Goal: Navigation & Orientation: Understand site structure

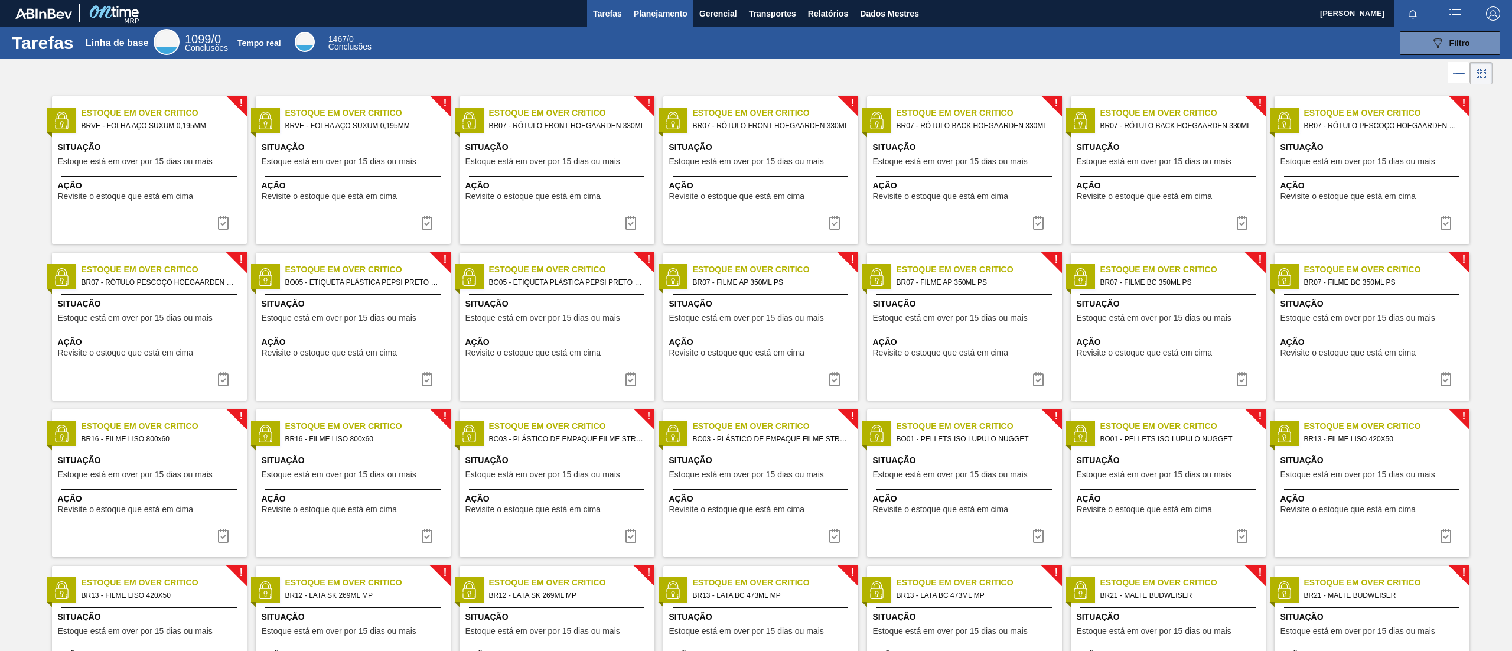
click at [644, 11] on font "Planejamento" at bounding box center [661, 13] width 54 height 9
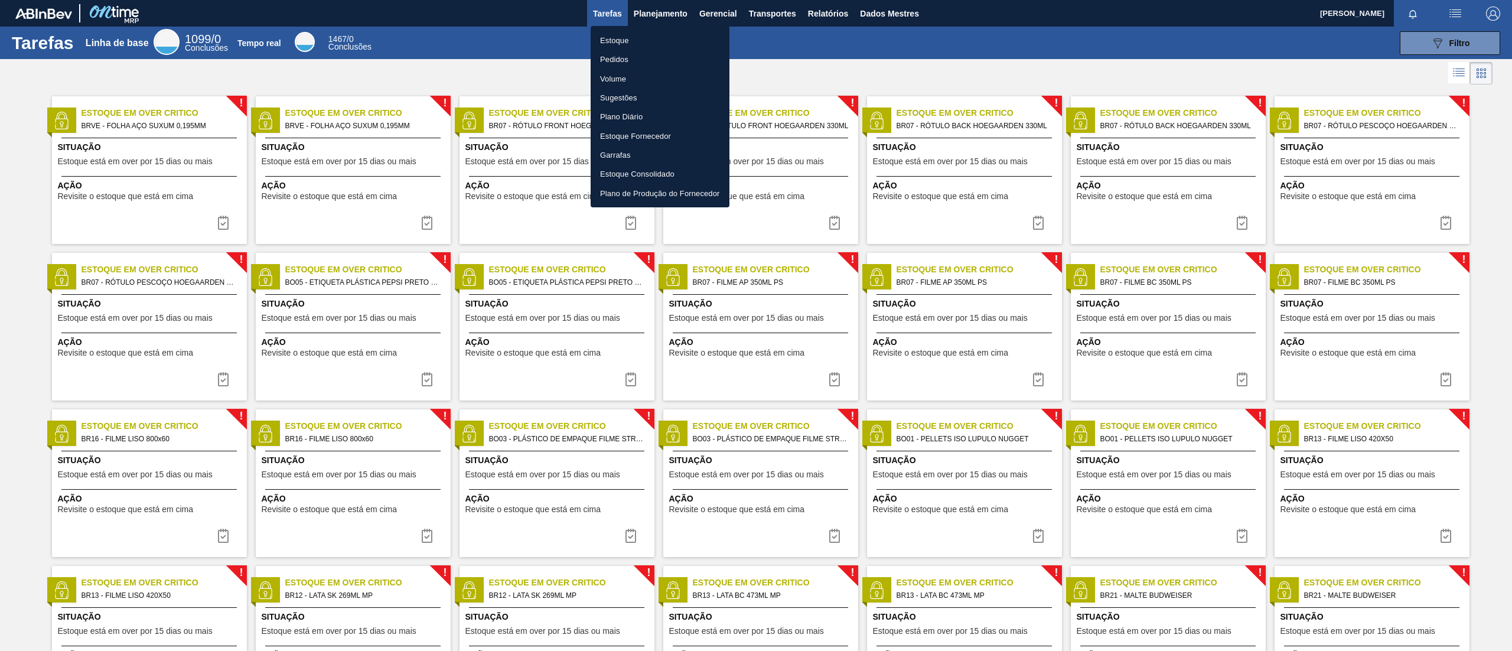
click at [720, 12] on div at bounding box center [756, 325] width 1512 height 651
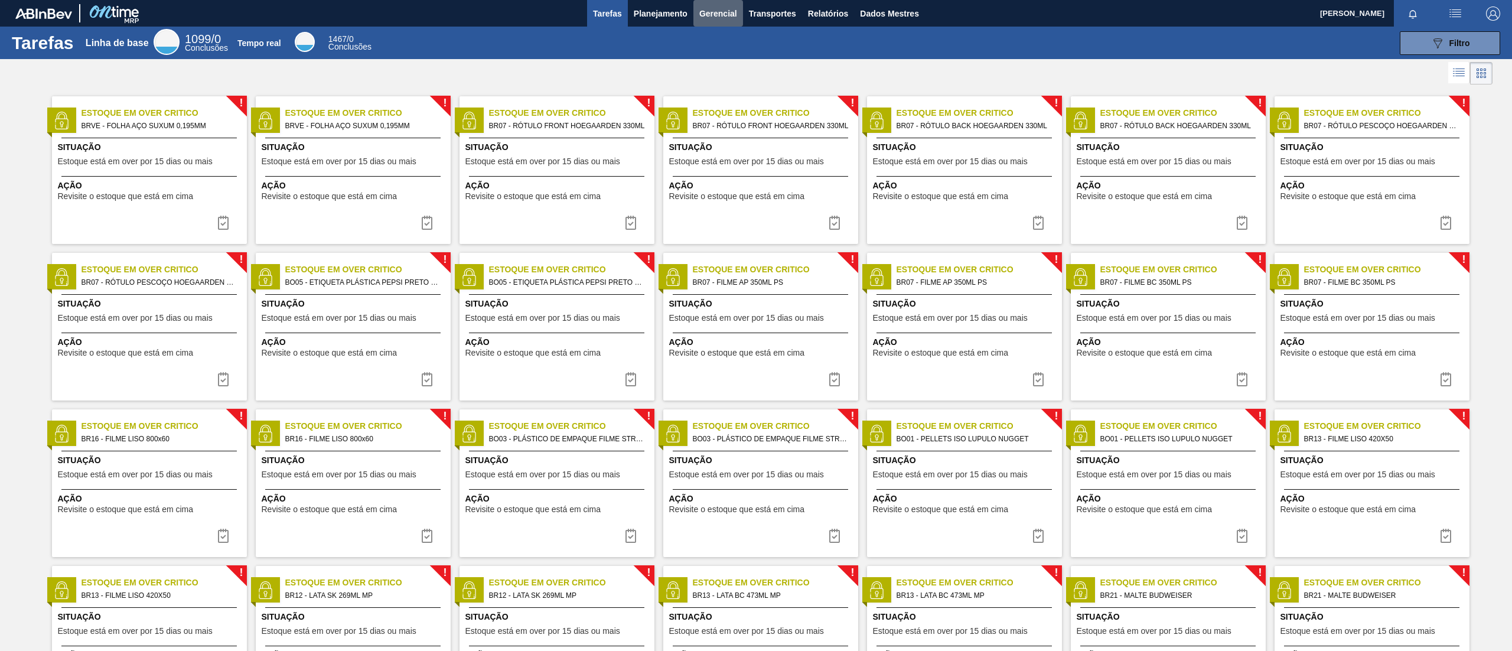
click at [720, 12] on font "Gerencial" at bounding box center [719, 13] width 38 height 9
click at [778, 13] on div at bounding box center [756, 325] width 1512 height 651
click at [778, 13] on font "Transportes" at bounding box center [772, 13] width 47 height 9
click at [825, 13] on div at bounding box center [756, 325] width 1512 height 651
click at [824, 13] on font "Relatórios" at bounding box center [828, 13] width 40 height 9
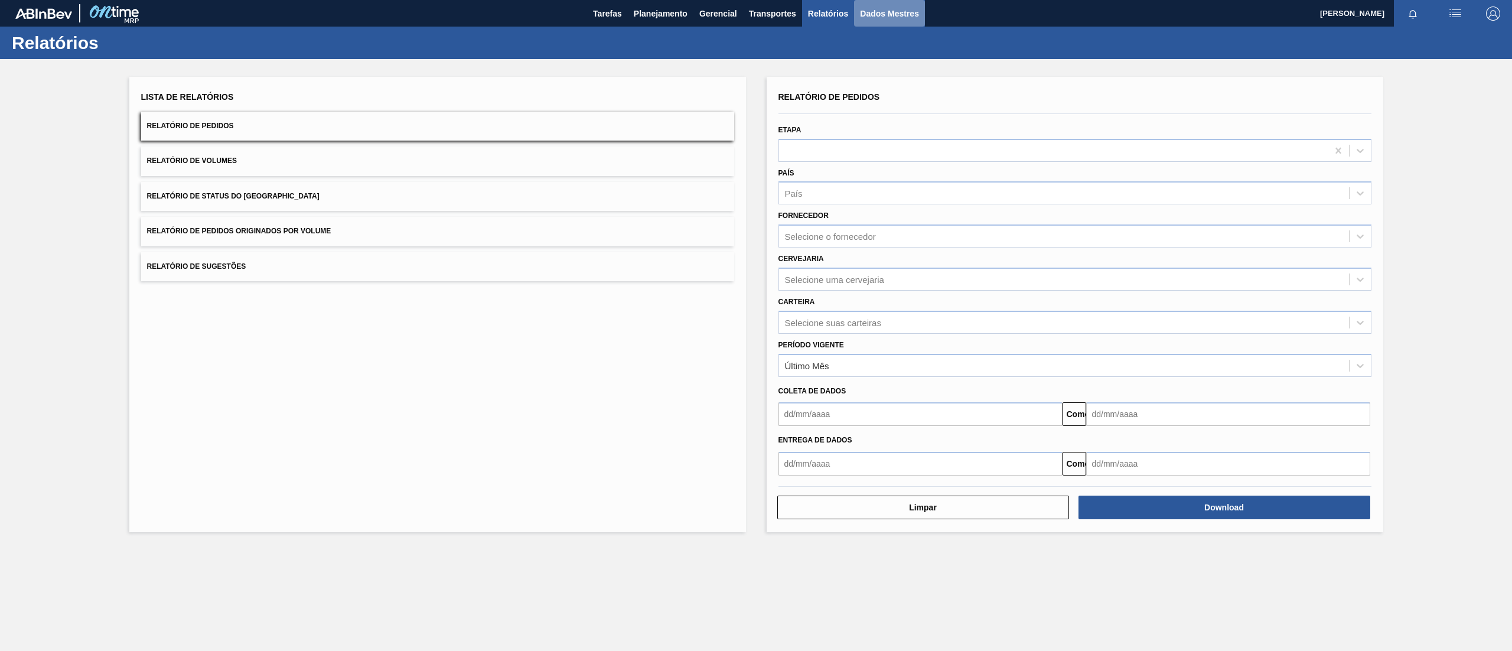
click at [874, 14] on font "Dados Mestres" at bounding box center [889, 13] width 59 height 9
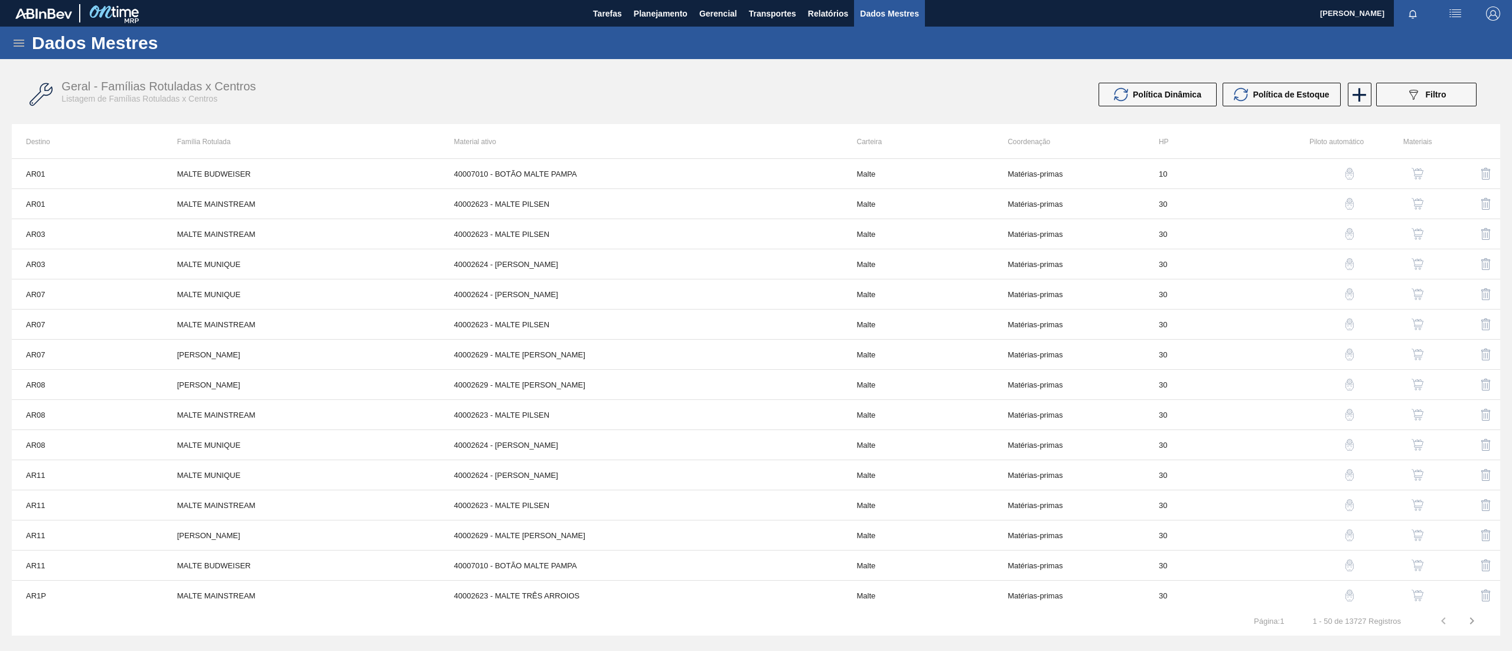
click at [1455, 11] on img "button" at bounding box center [1456, 13] width 14 height 14
click at [1300, 11] on div at bounding box center [756, 325] width 1512 height 651
click at [1320, 11] on font "[PERSON_NAME]" at bounding box center [1352, 13] width 64 height 9
click at [15, 45] on icon at bounding box center [19, 43] width 11 height 7
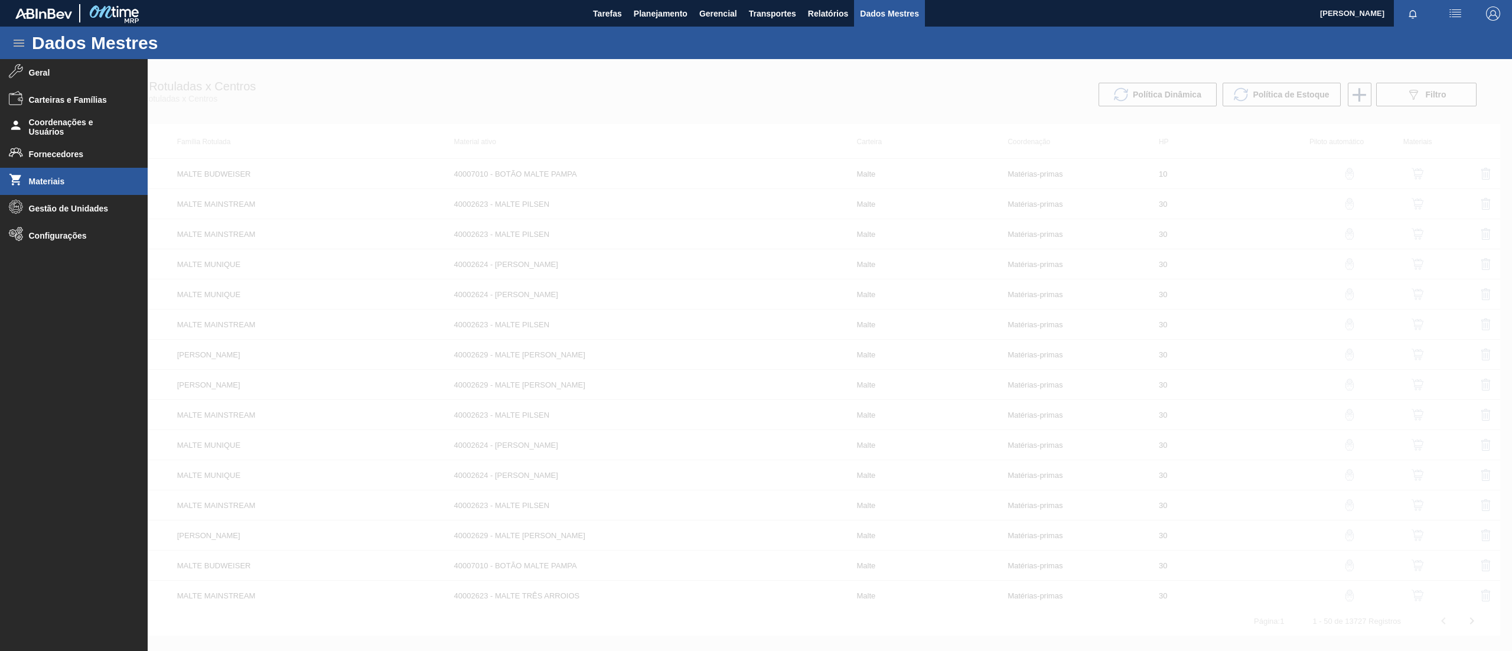
click at [82, 184] on span "Materiais" at bounding box center [77, 181] width 97 height 9
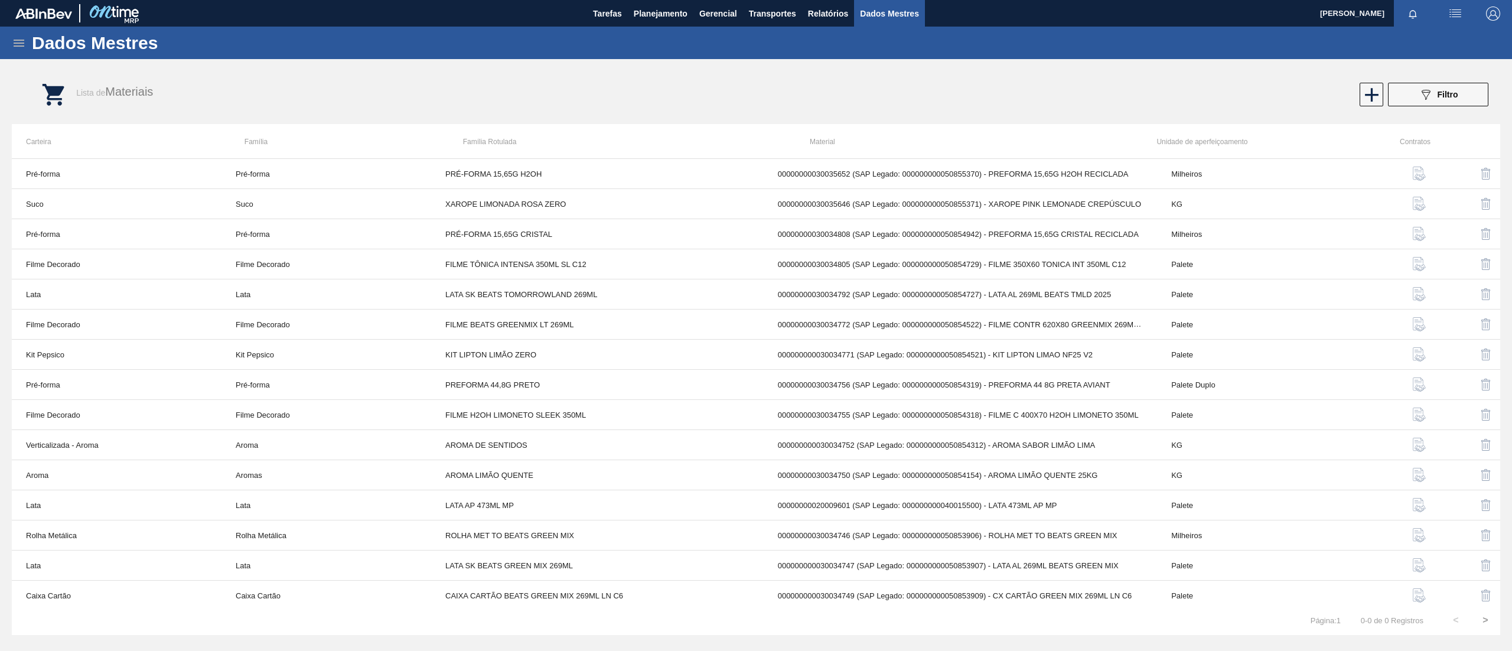
click at [19, 42] on icon at bounding box center [19, 43] width 14 height 14
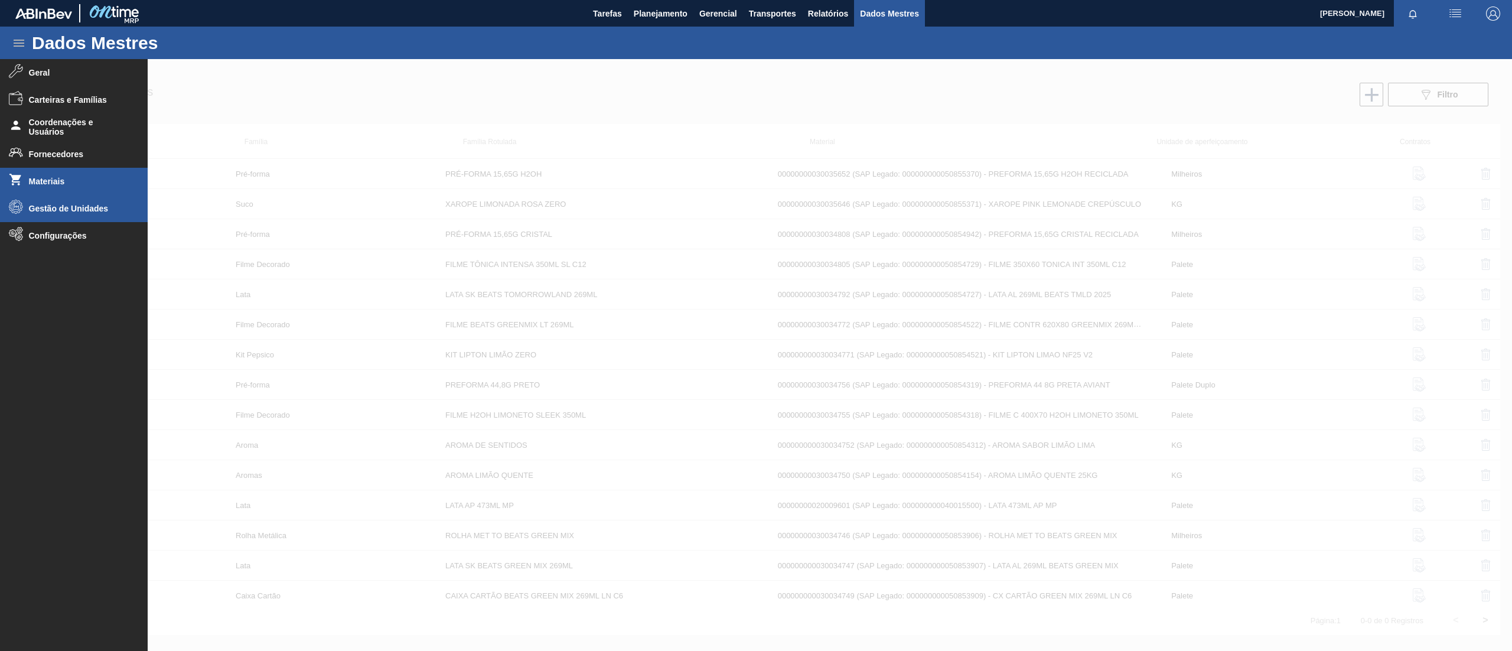
click at [99, 212] on font "Gestão de Unidades" at bounding box center [69, 208] width 80 height 9
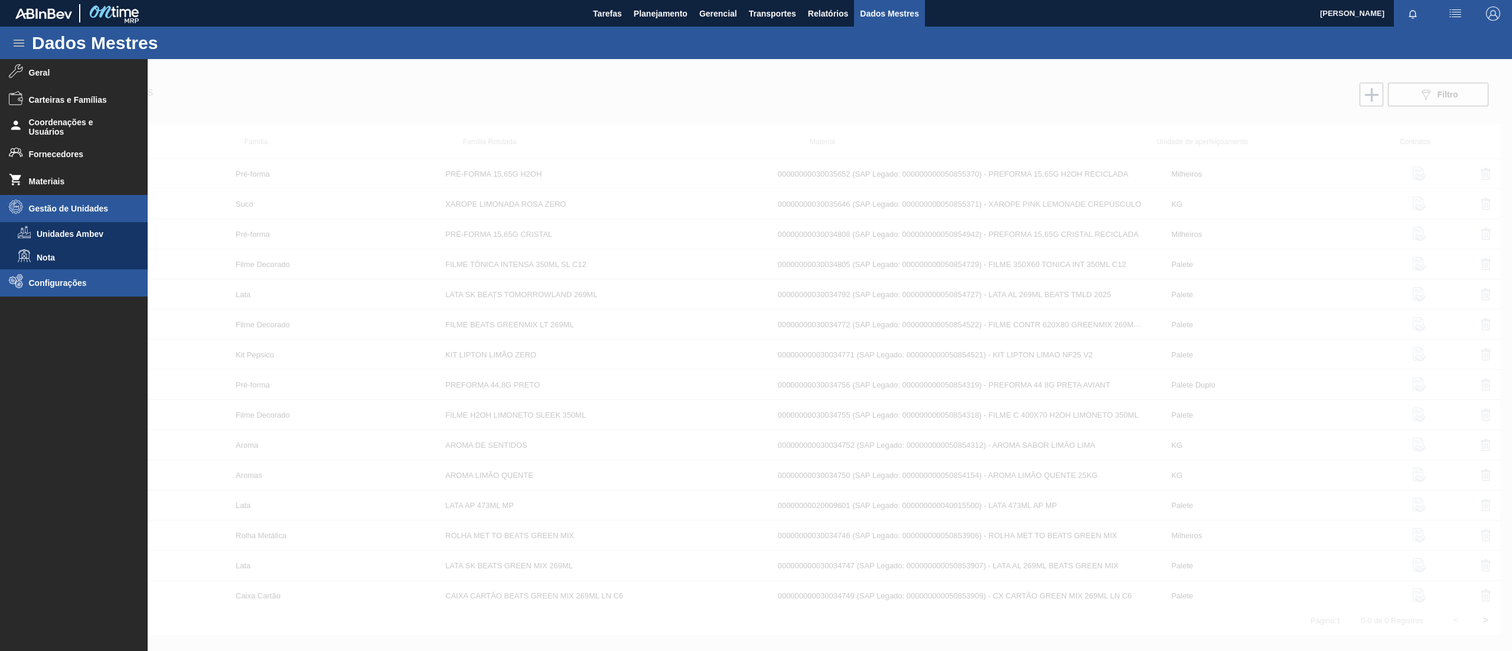
click at [89, 276] on li "Configurações" at bounding box center [74, 282] width 148 height 27
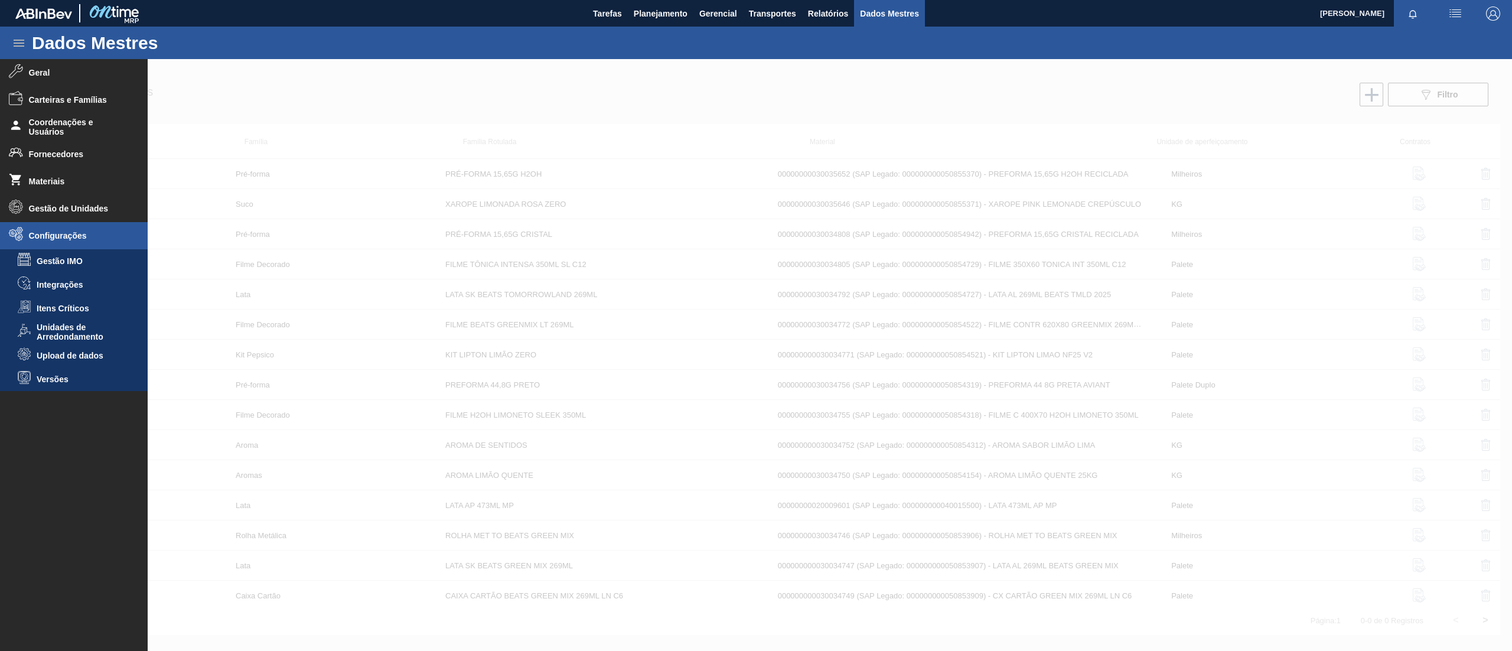
click at [226, 84] on div at bounding box center [756, 355] width 1512 height 592
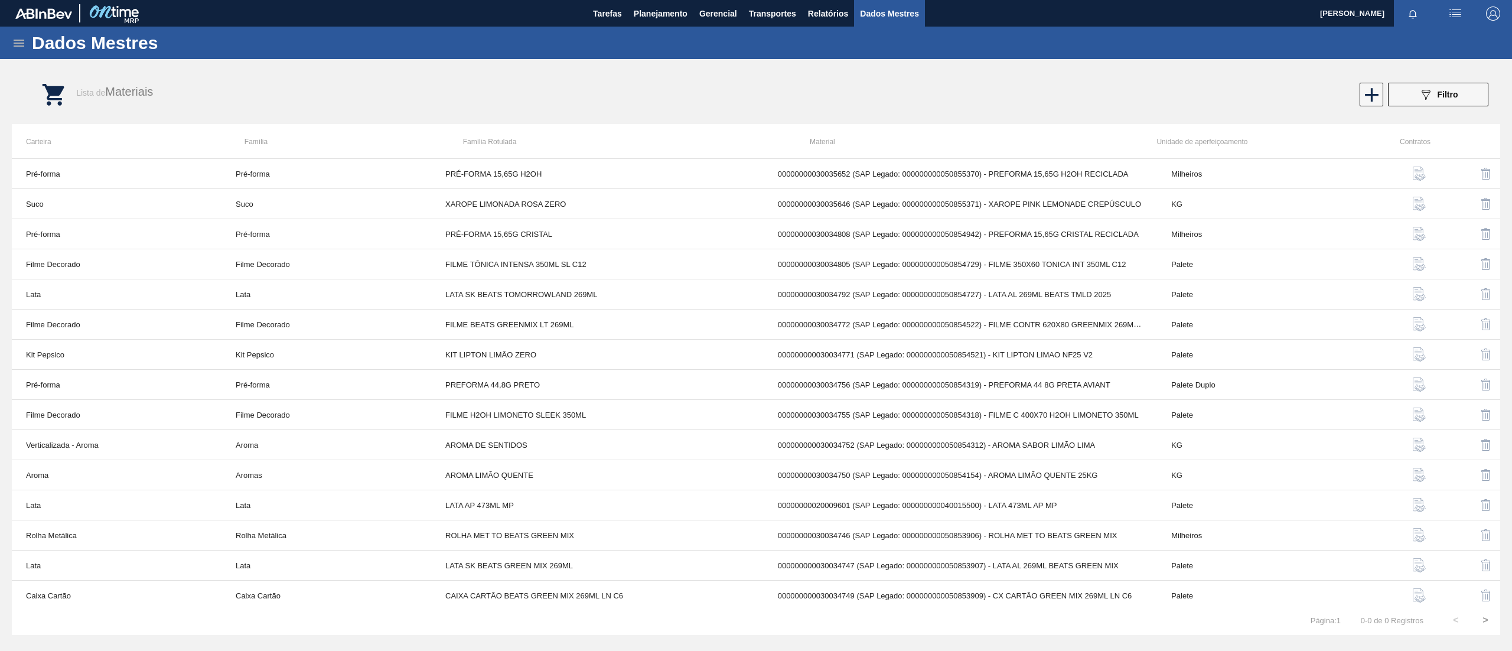
click at [22, 49] on icon at bounding box center [19, 43] width 14 height 14
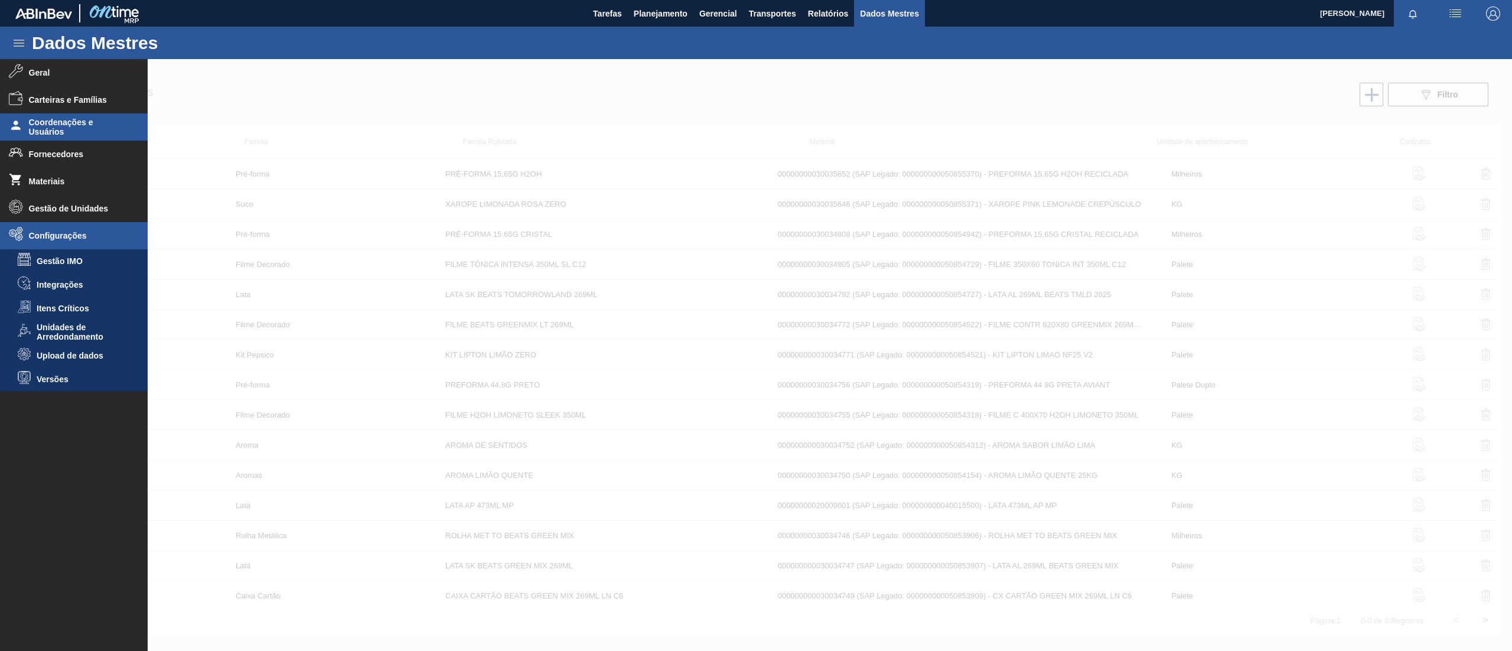
click at [85, 118] on font "Coordenações e Usuários" at bounding box center [61, 127] width 64 height 19
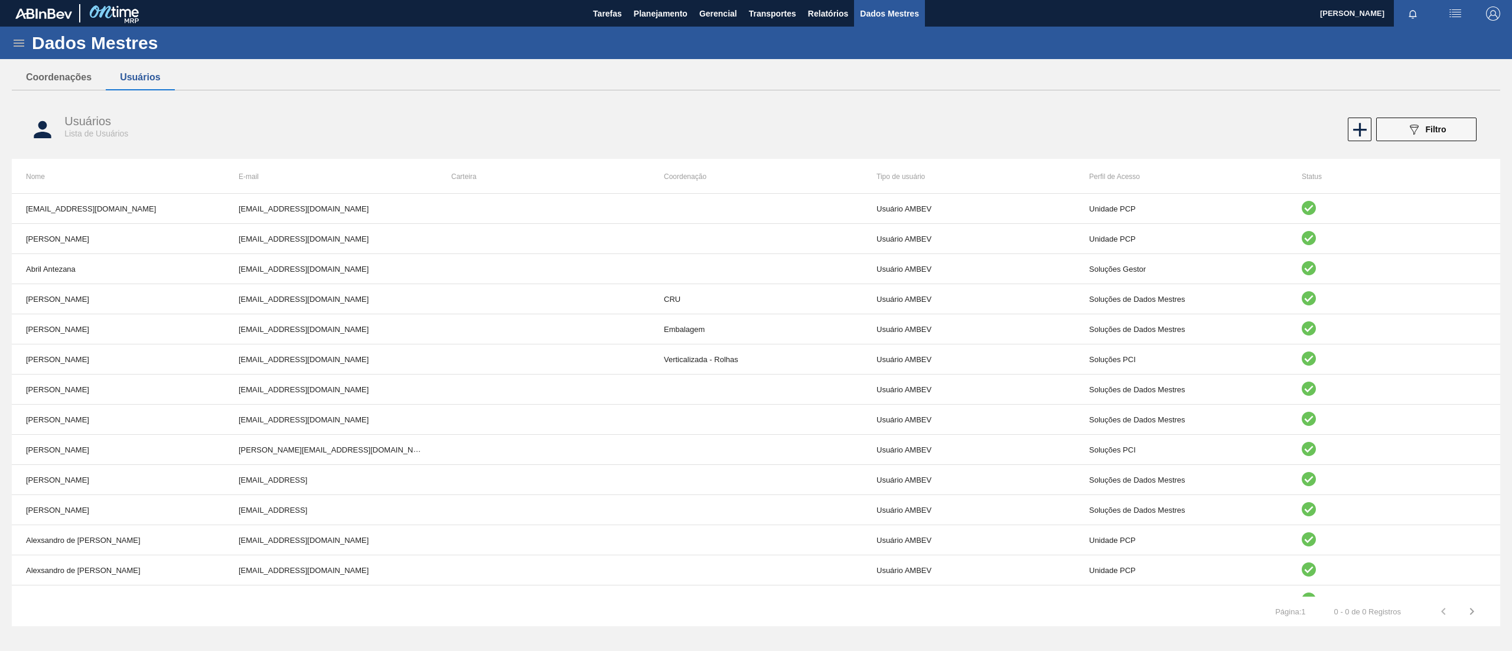
click at [19, 40] on icon at bounding box center [19, 43] width 14 height 14
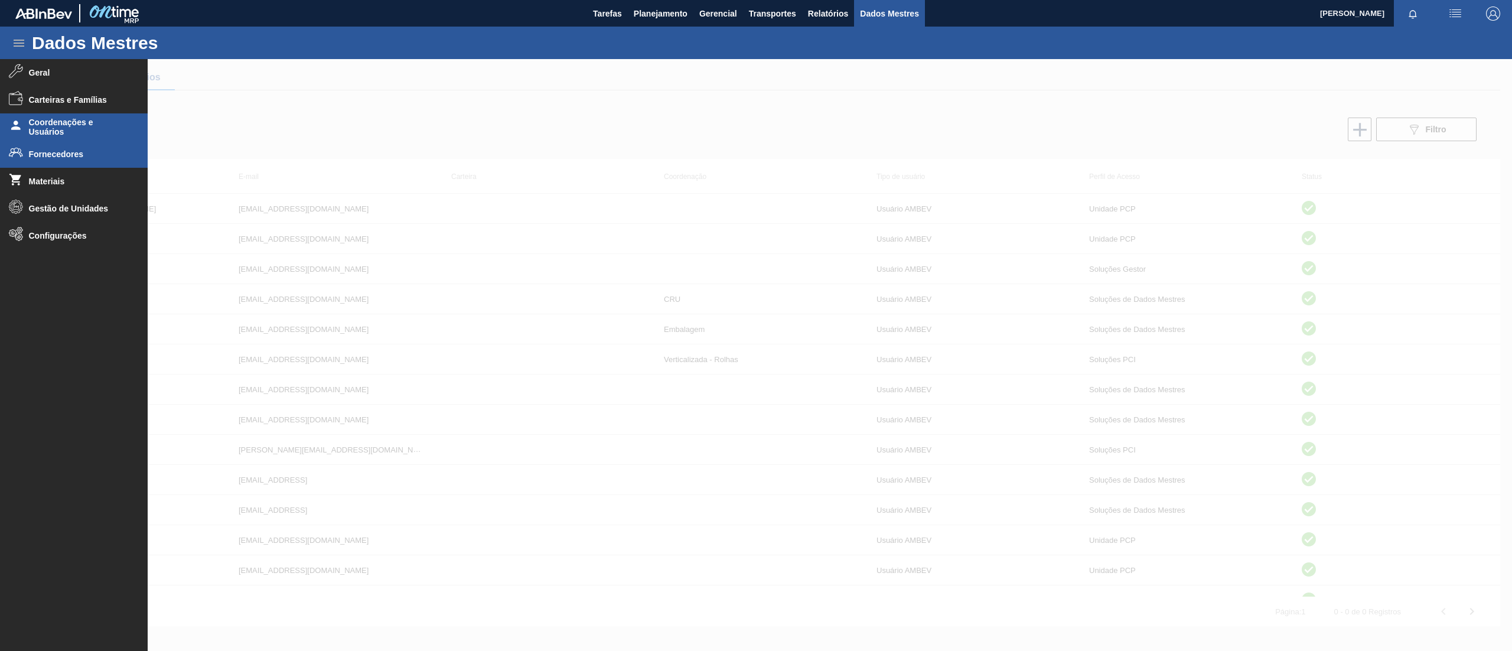
click at [41, 160] on li "Fornecedores" at bounding box center [74, 154] width 148 height 27
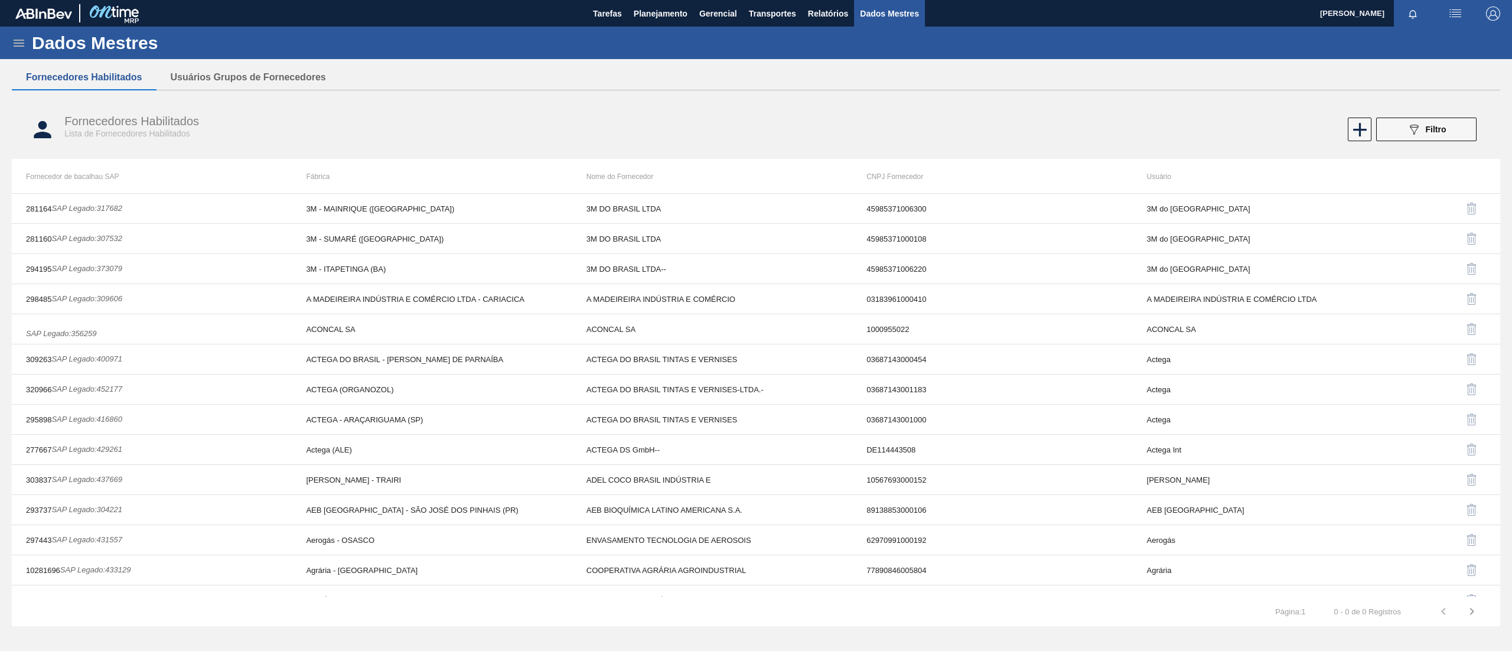
click at [24, 50] on div "Dados Mestres" at bounding box center [756, 43] width 1512 height 32
click at [20, 39] on icon at bounding box center [19, 43] width 14 height 14
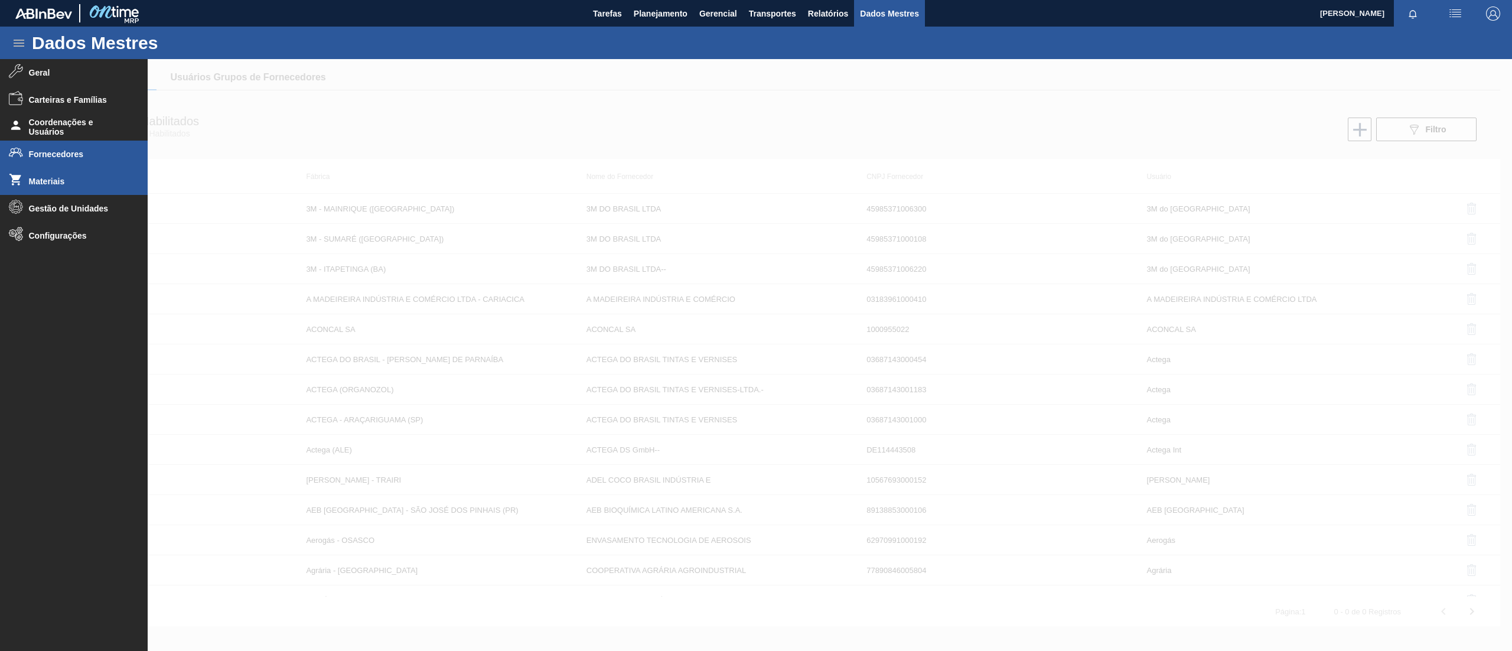
click at [41, 184] on font "Materiais" at bounding box center [47, 181] width 36 height 9
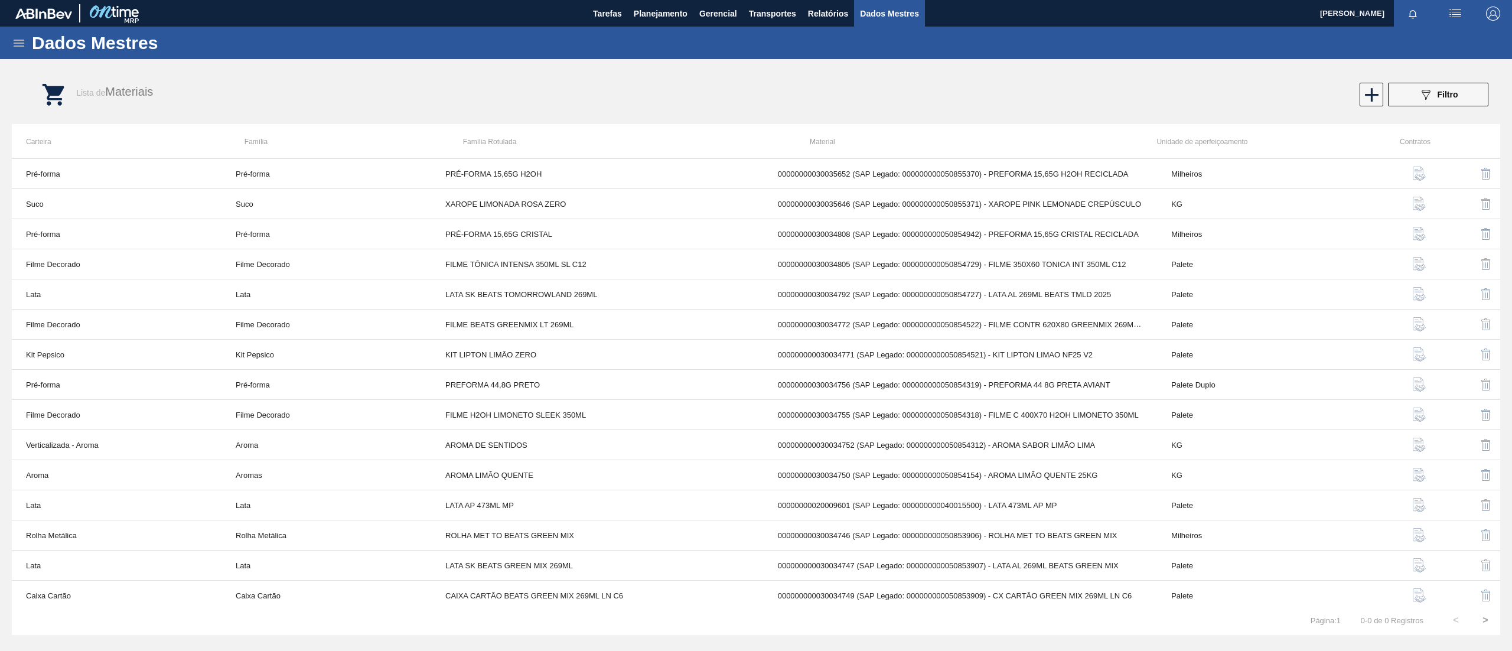
click at [17, 48] on icon at bounding box center [19, 43] width 14 height 14
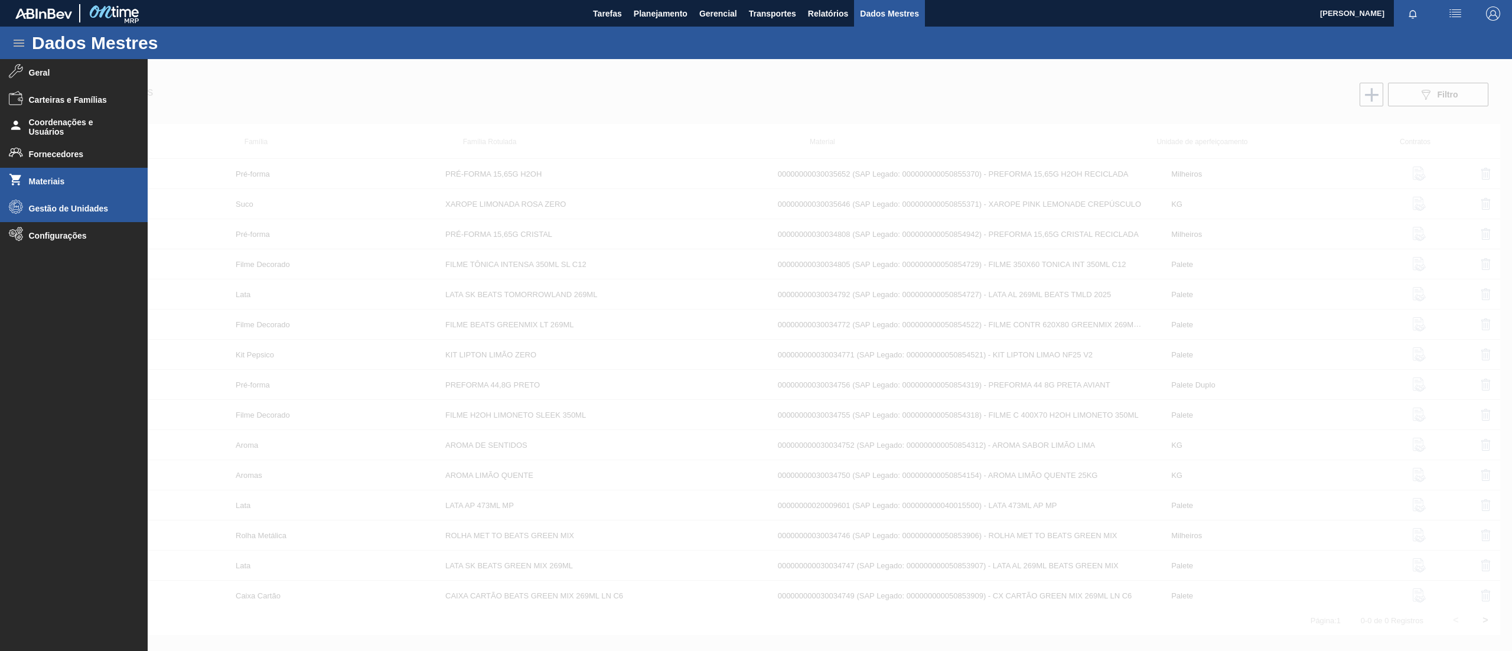
click at [57, 205] on font "Gestão de Unidades" at bounding box center [69, 208] width 80 height 9
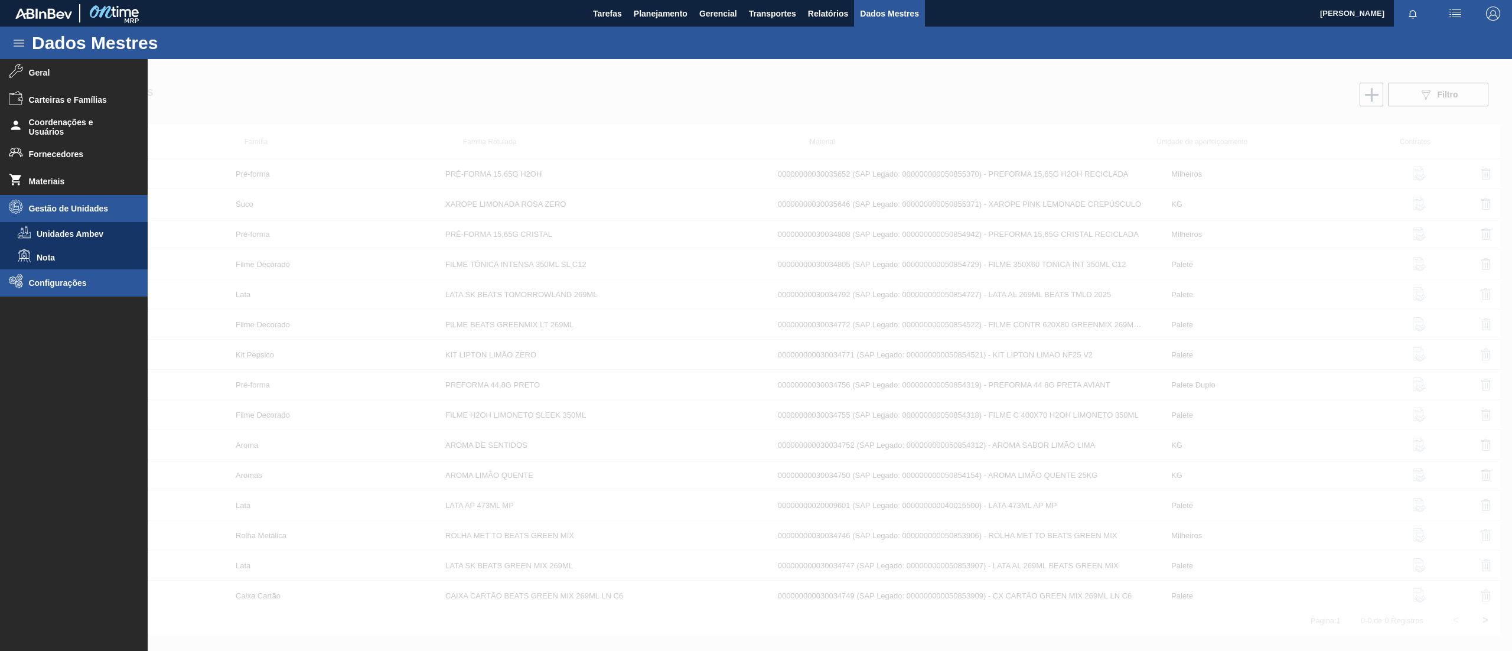
click at [43, 271] on li "Configurações" at bounding box center [74, 282] width 148 height 27
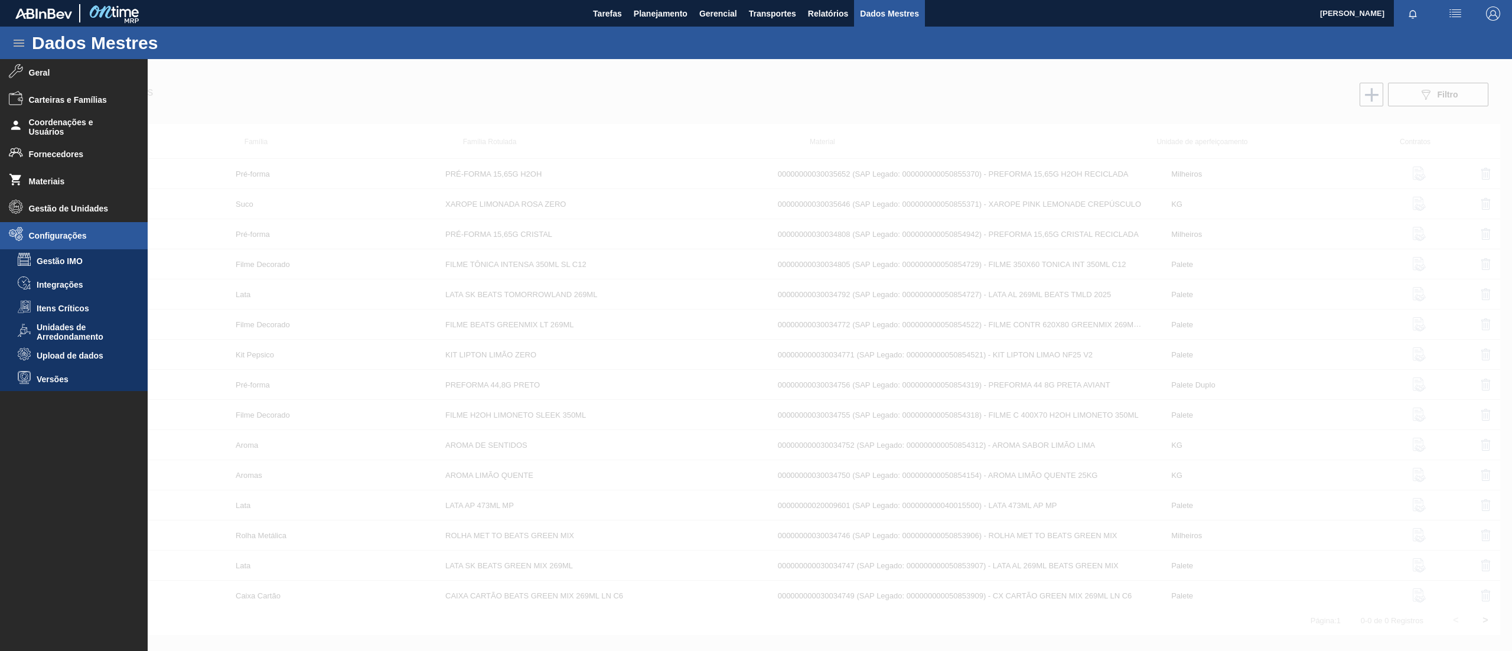
click at [55, 410] on ul "Geral Carteiras e Famílias Coordenações e Usuários Fornecedores Materiais Gestã…" at bounding box center [74, 350] width 148 height 582
click at [55, 74] on span "Geral" at bounding box center [77, 72] width 97 height 9
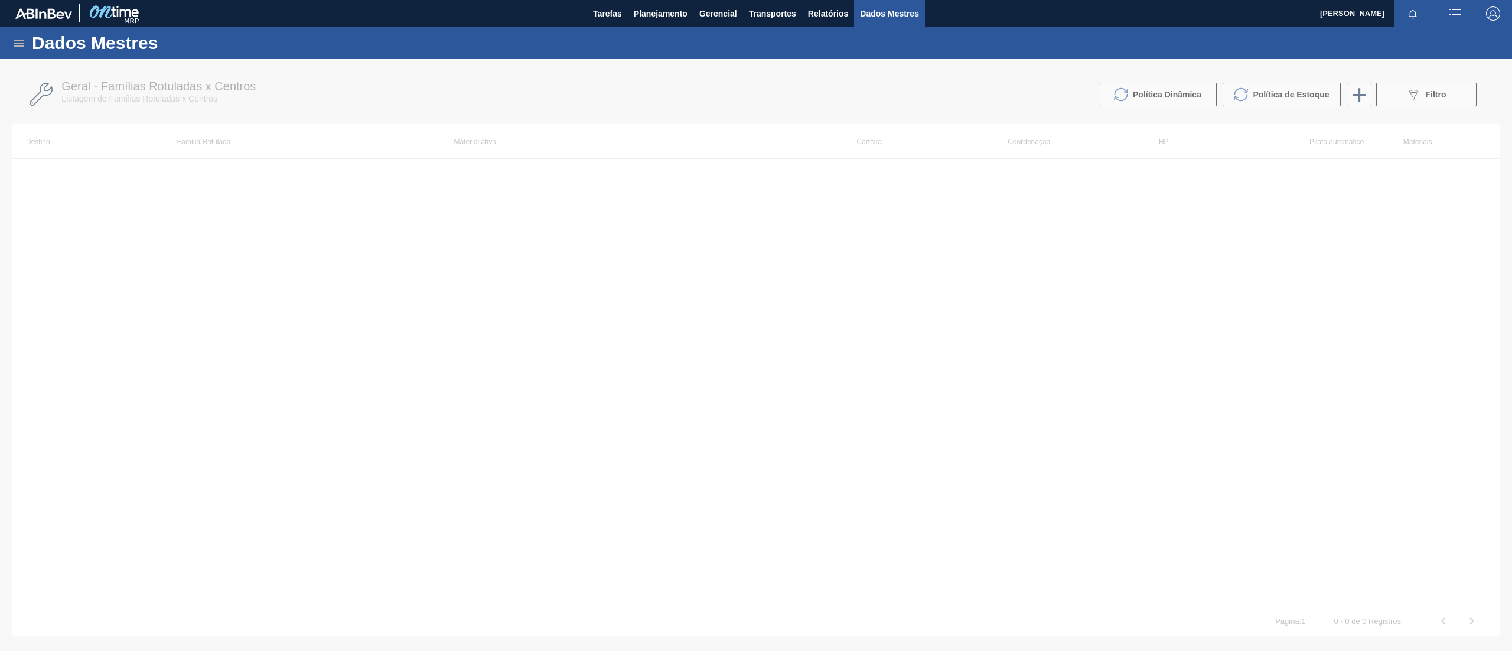
click at [22, 48] on icon at bounding box center [19, 43] width 14 height 14
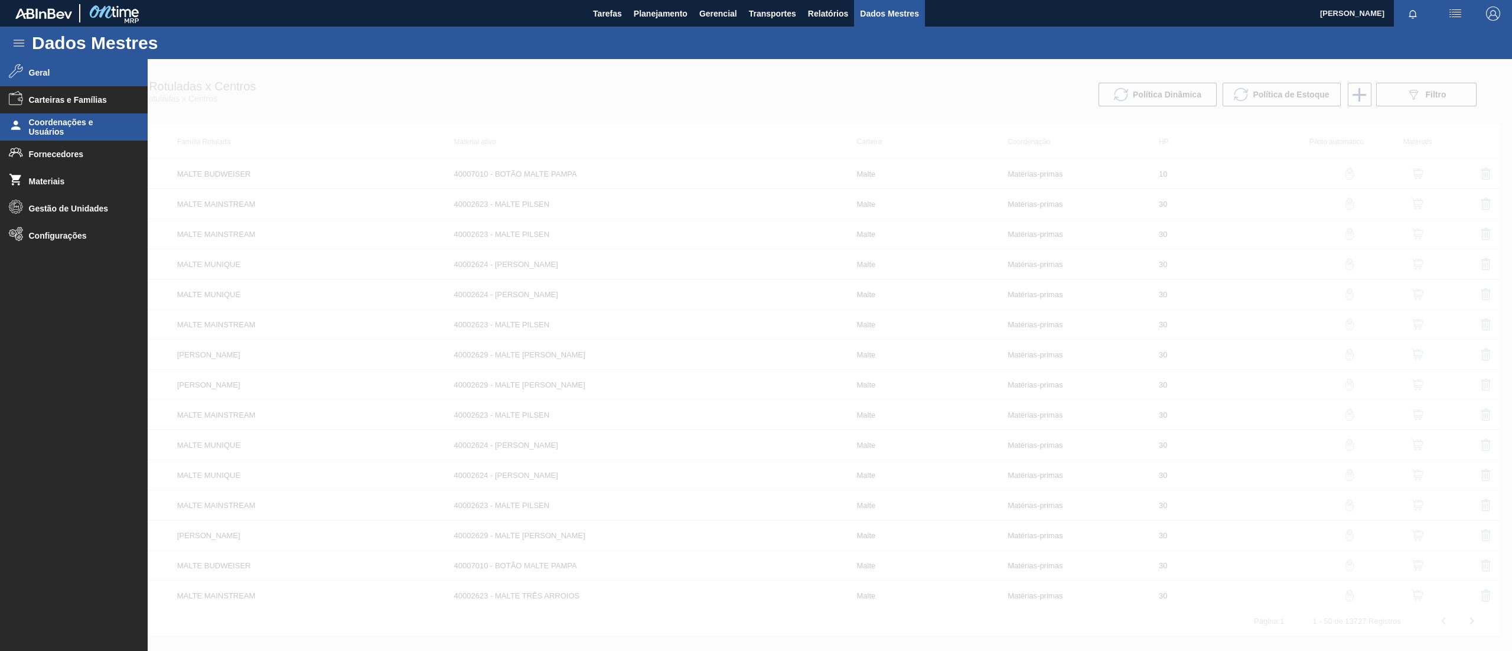
click at [67, 129] on span "Coordenações e Usuários" at bounding box center [77, 127] width 97 height 19
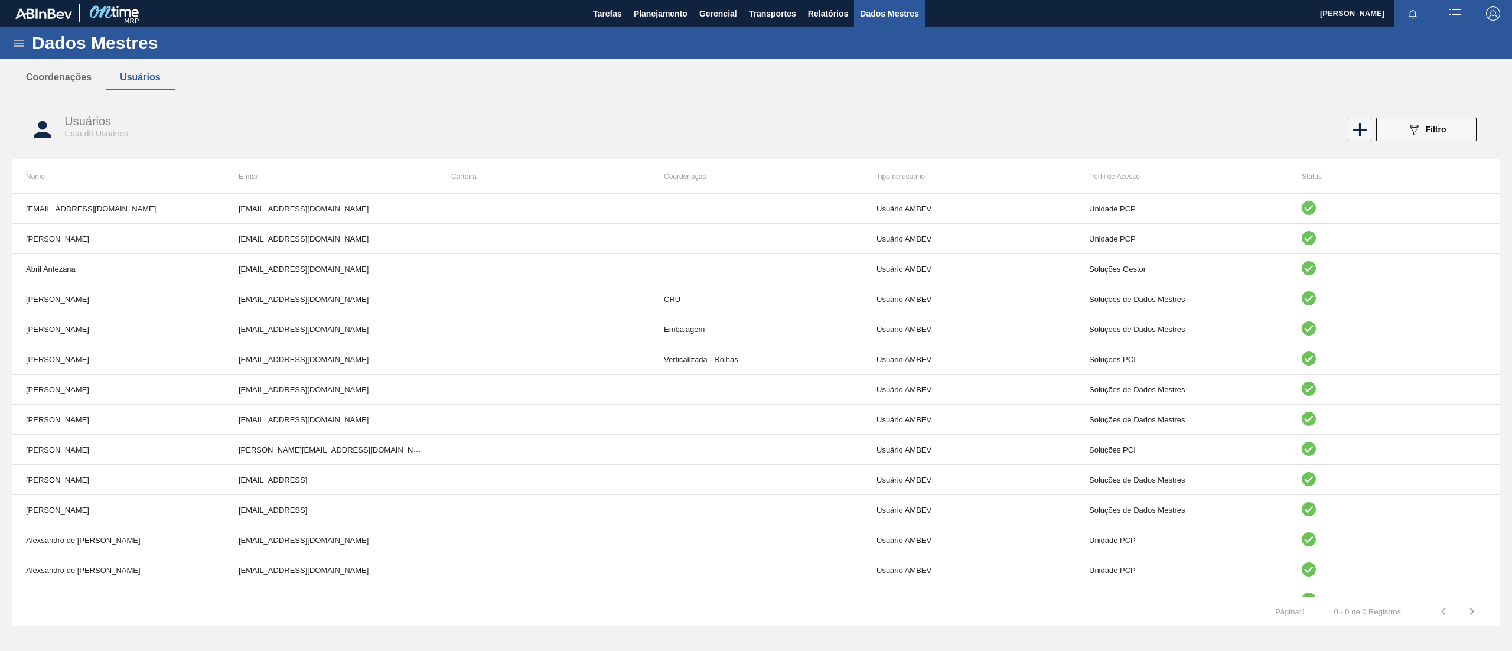
click at [17, 41] on icon at bounding box center [19, 43] width 14 height 14
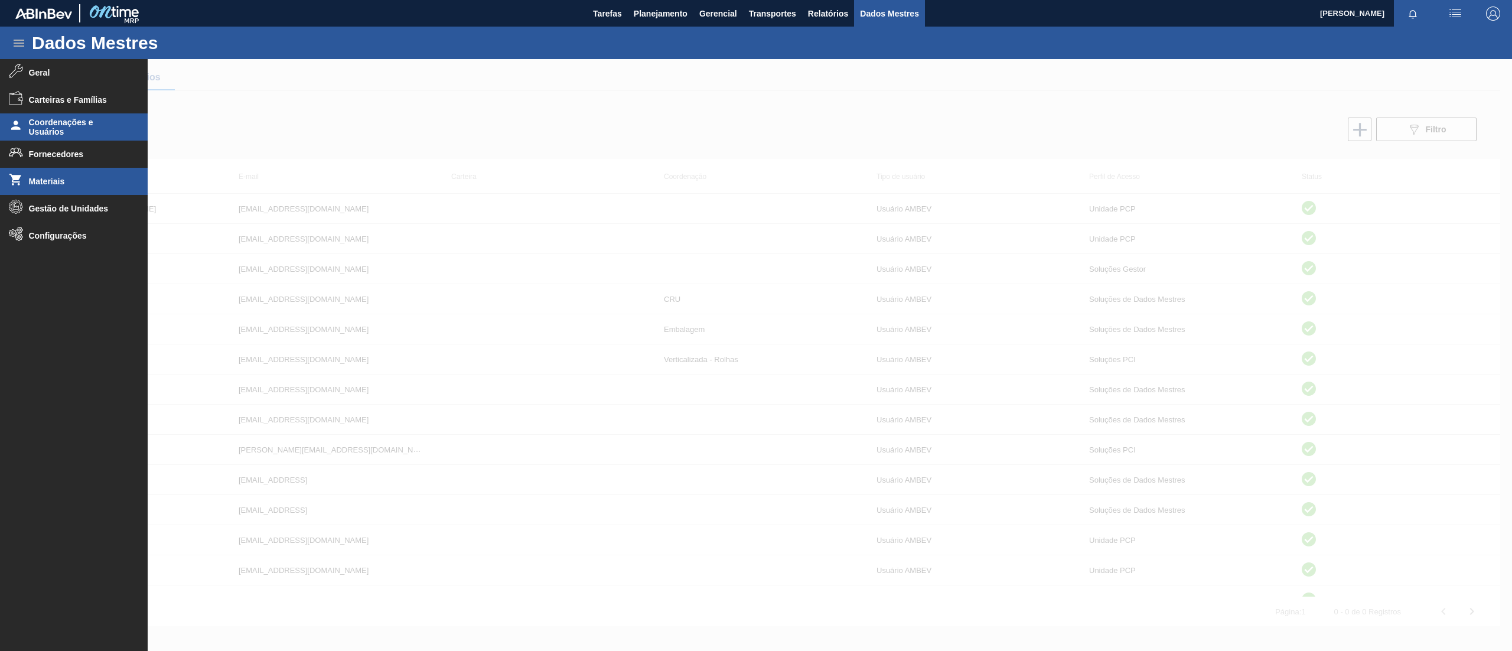
click at [65, 179] on span "Materiais" at bounding box center [77, 181] width 97 height 9
